Goal: Information Seeking & Learning: Learn about a topic

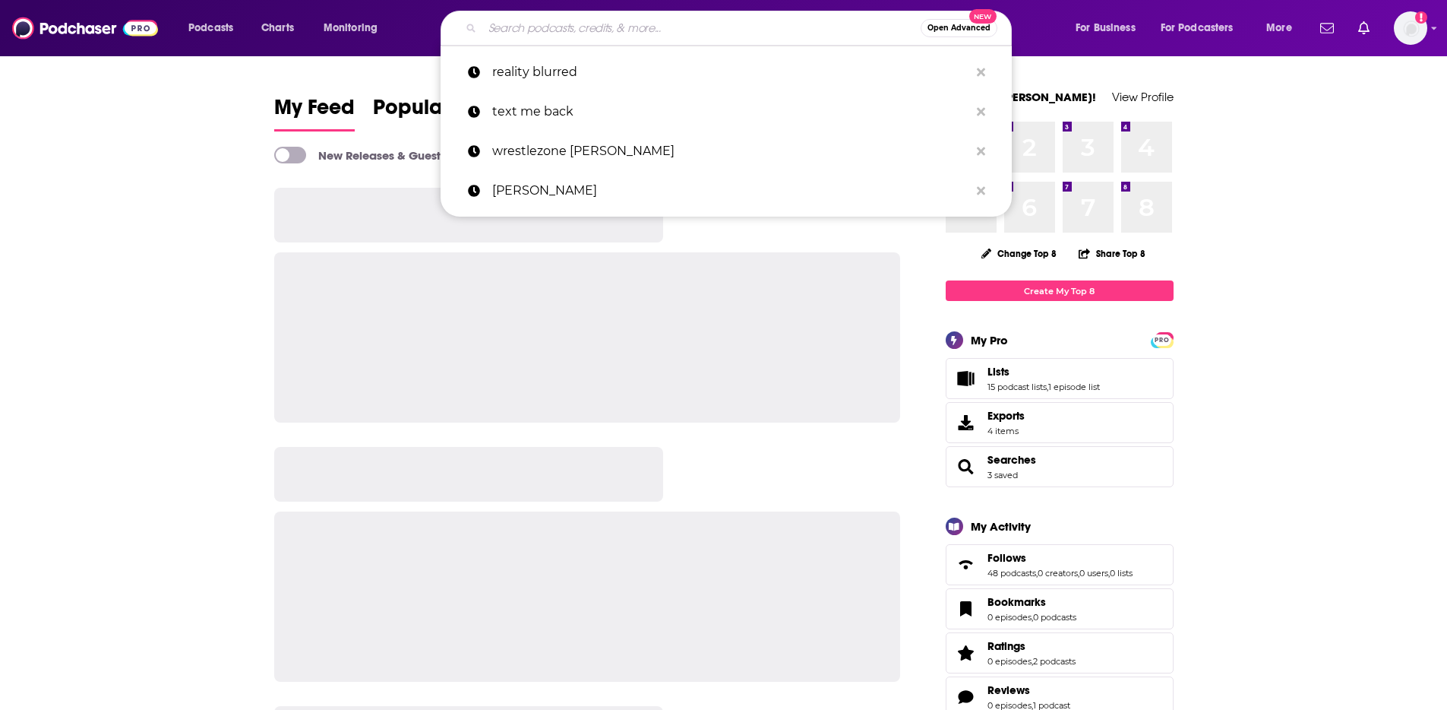
click at [701, 30] on input "Search podcasts, credits, & more..." at bounding box center [701, 28] width 438 height 24
paste input "The [PERSON_NAME] Point of View"
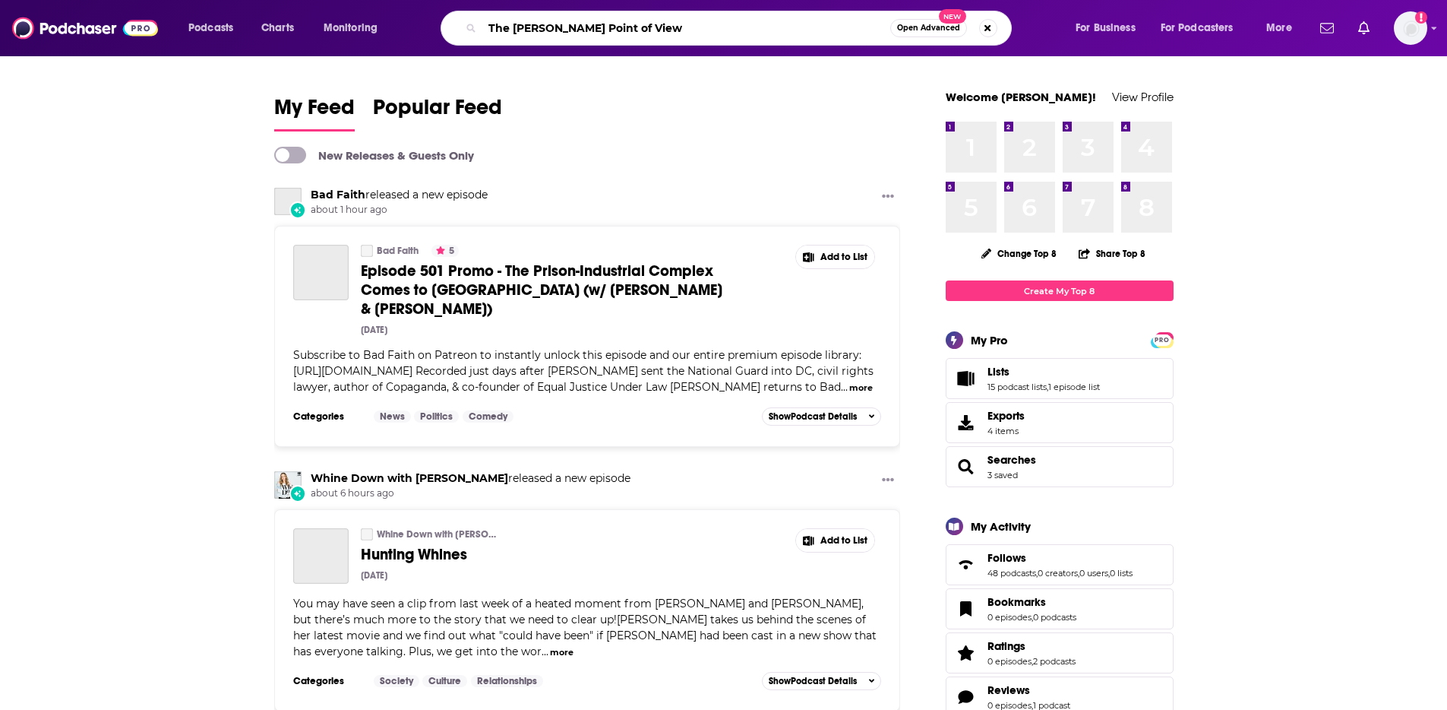
type input "The [PERSON_NAME] Point of View"
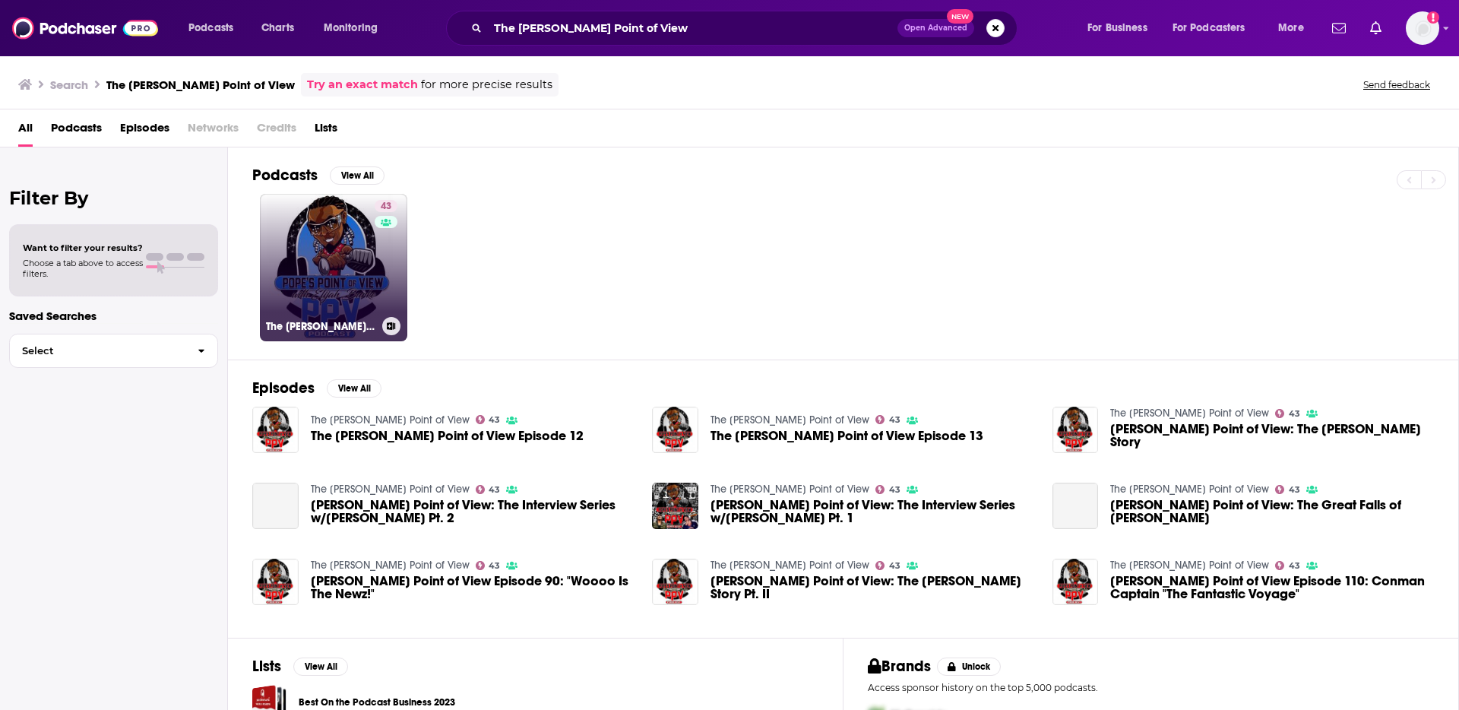
click at [328, 255] on link "43 The [PERSON_NAME] Point of View" at bounding box center [333, 267] width 147 height 147
